Goal: Information Seeking & Learning: Check status

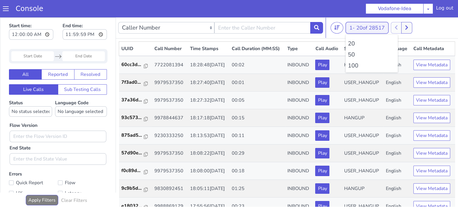
click at [356, 28] on div "1 - 20 of 28517 20 50 100" at bounding box center [366, 28] width 43 height 12
click at [353, 66] on li "100" at bounding box center [371, 65] width 47 height 9
click at [423, 74] on td "View Metadata" at bounding box center [433, 83] width 44 height 18
click at [413, 28] on button at bounding box center [409, 28] width 11 height 12
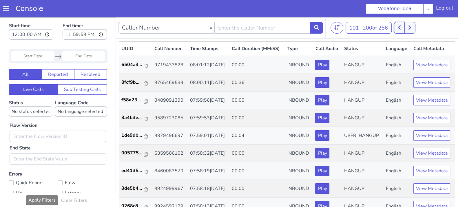
click at [404, 28] on button at bounding box center [399, 28] width 11 height 12
click at [414, 24] on button at bounding box center [409, 28] width 11 height 12
click at [400, 27] on icon at bounding box center [399, 27] width 3 height 4
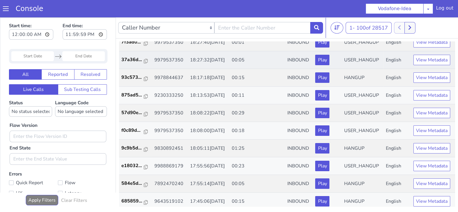
scroll to position [42, 0]
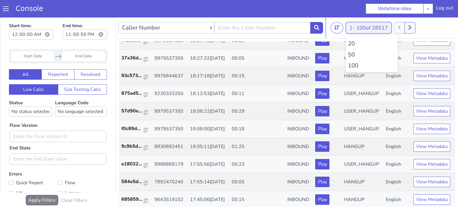
click at [349, 27] on button "1 - 100 of 28517" at bounding box center [368, 28] width 46 height 12
click at [353, 69] on li "100" at bounding box center [371, 65] width 47 height 9
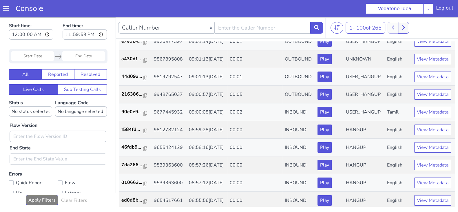
scroll to position [0, 0]
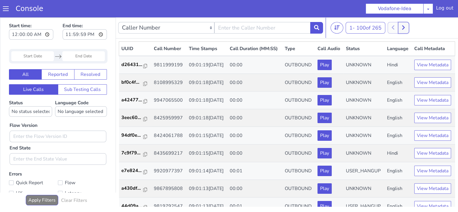
click at [407, 30] on button at bounding box center [403, 28] width 11 height 12
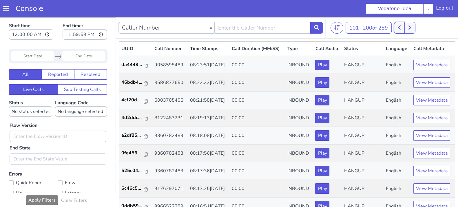
click at [400, 29] on icon at bounding box center [398, 27] width 3 height 5
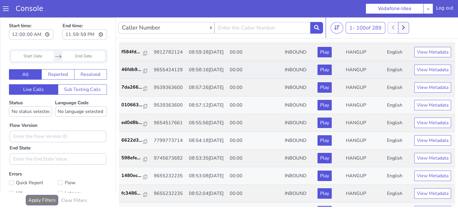
scroll to position [630, 0]
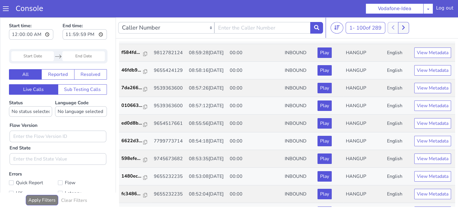
click at [419, 23] on button "View Metadata" at bounding box center [432, 17] width 37 height 10
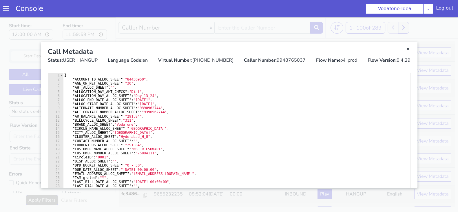
click at [404, 49] on div "Call Metadata" at bounding box center [229, 51] width 362 height 10
click at [405, 49] on link "Close" at bounding box center [408, 49] width 6 height 6
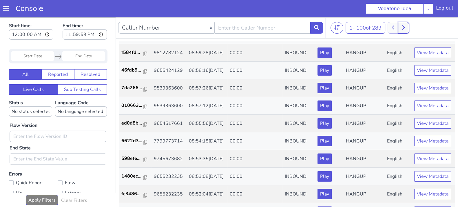
click at [404, 24] on button at bounding box center [403, 28] width 11 height 12
